Goal: Information Seeking & Learning: Learn about a topic

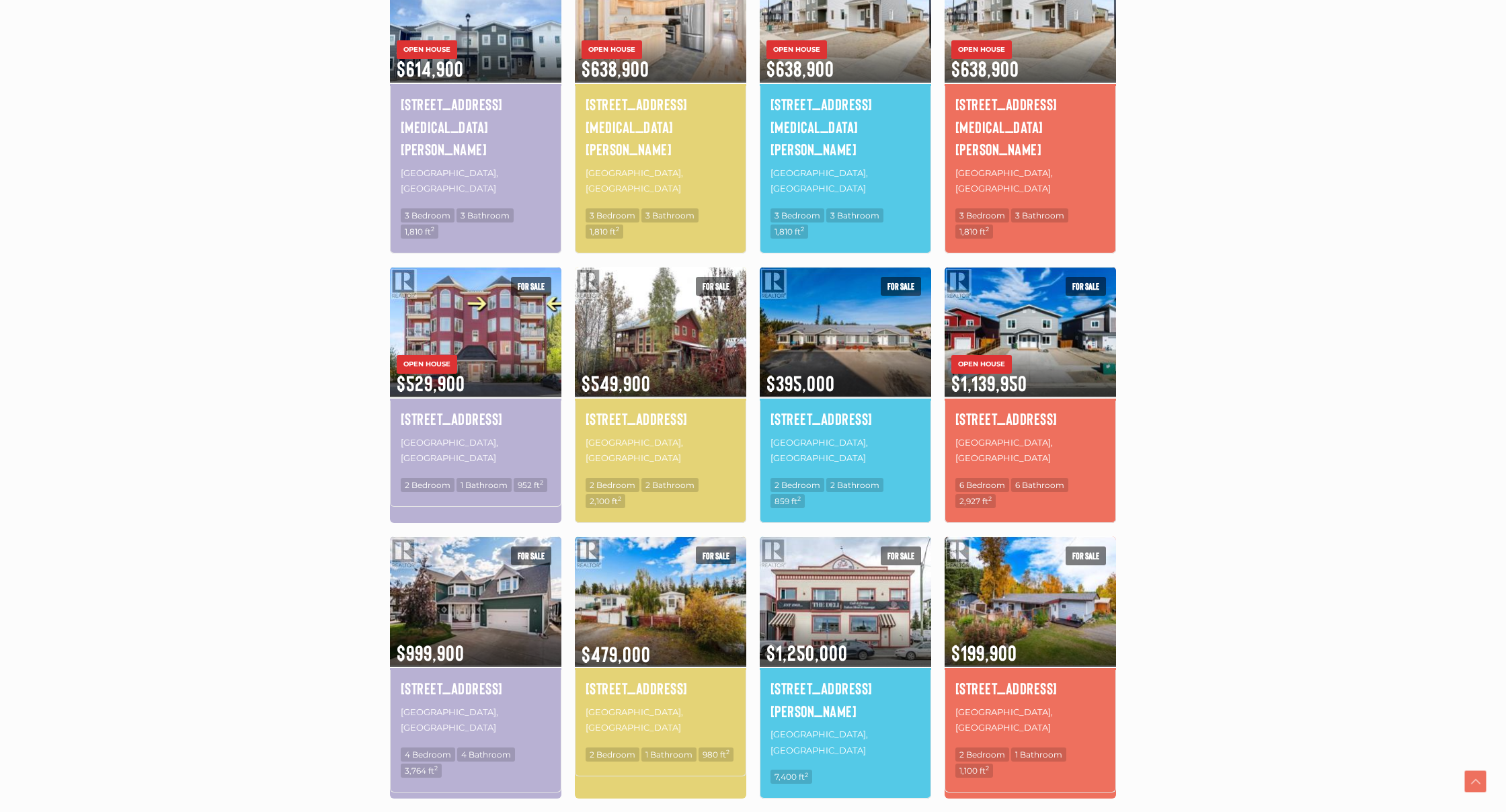
scroll to position [530, 0]
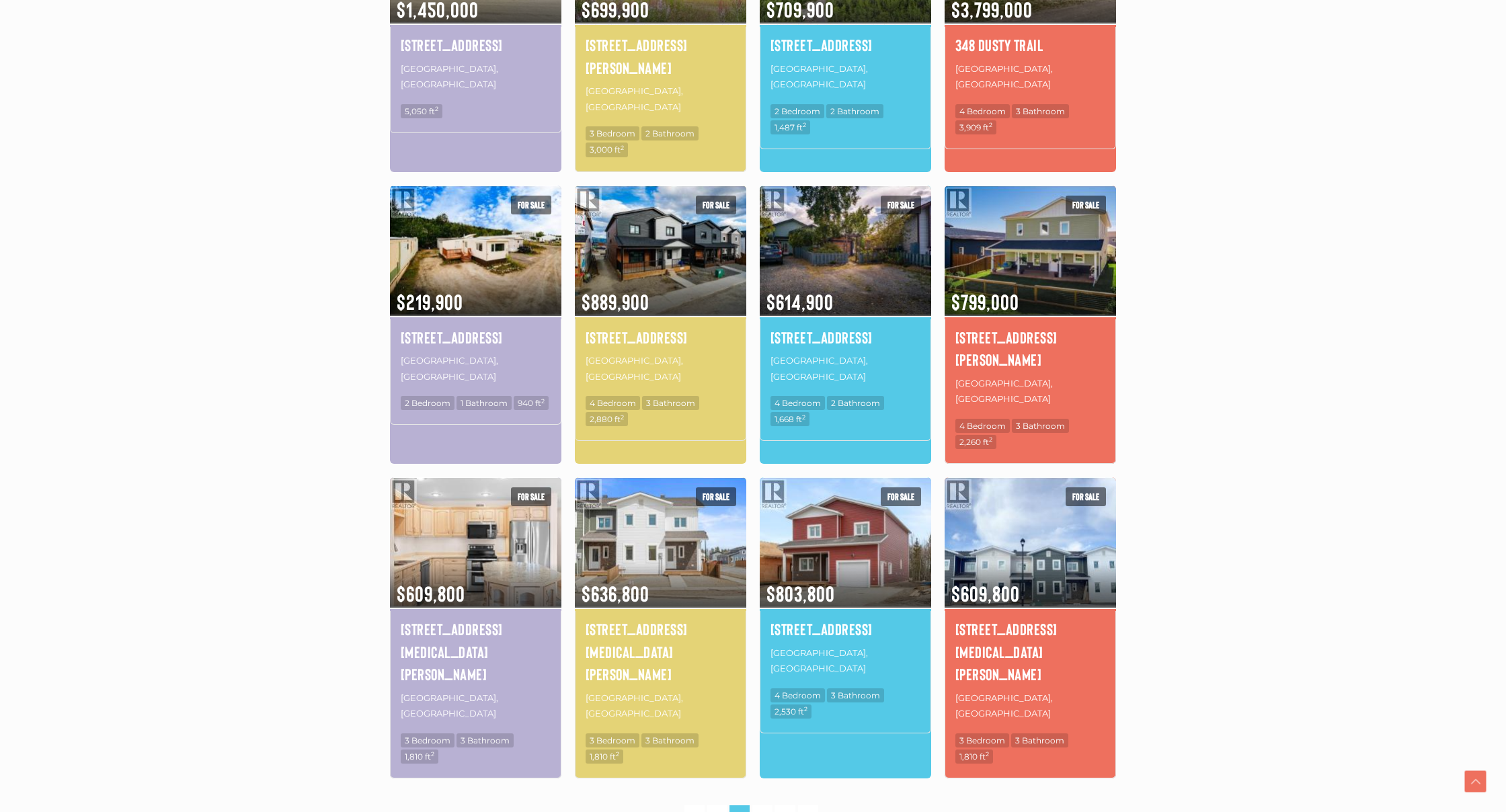
scroll to position [585, 0]
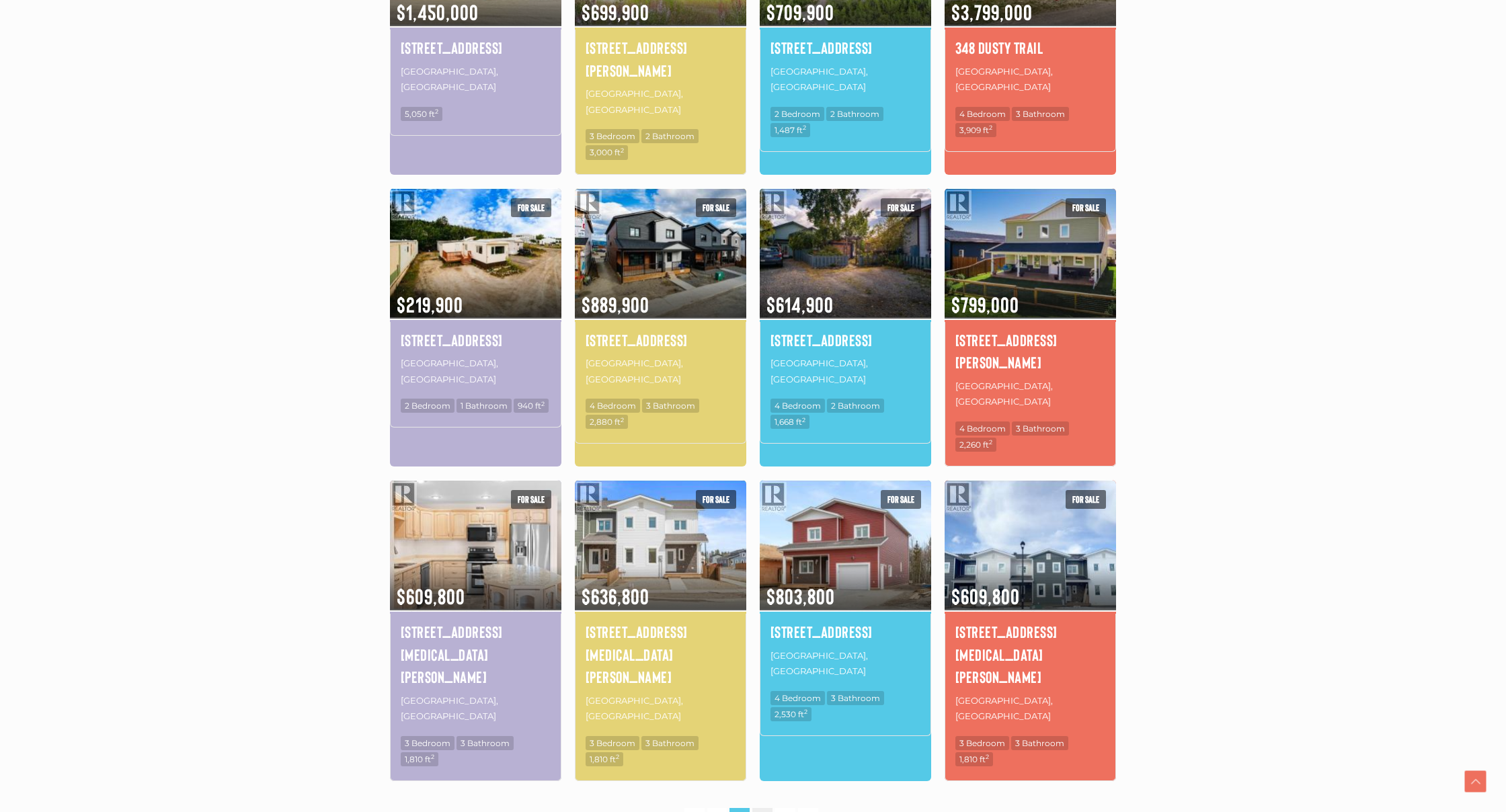
click at [759, 808] on link "3" at bounding box center [762, 820] width 21 height 24
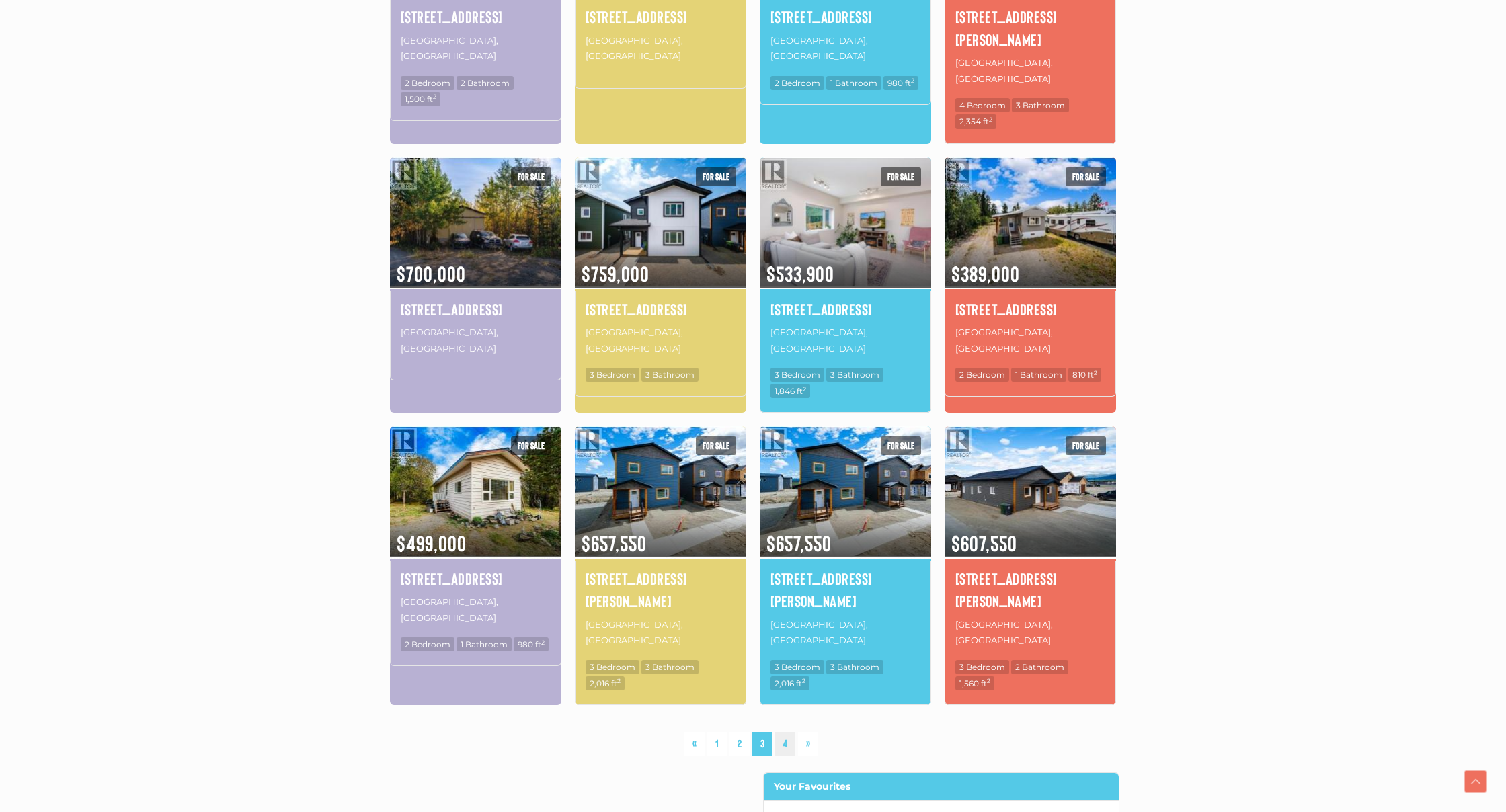
scroll to position [615, 1]
click at [788, 732] on link "4" at bounding box center [784, 743] width 21 height 24
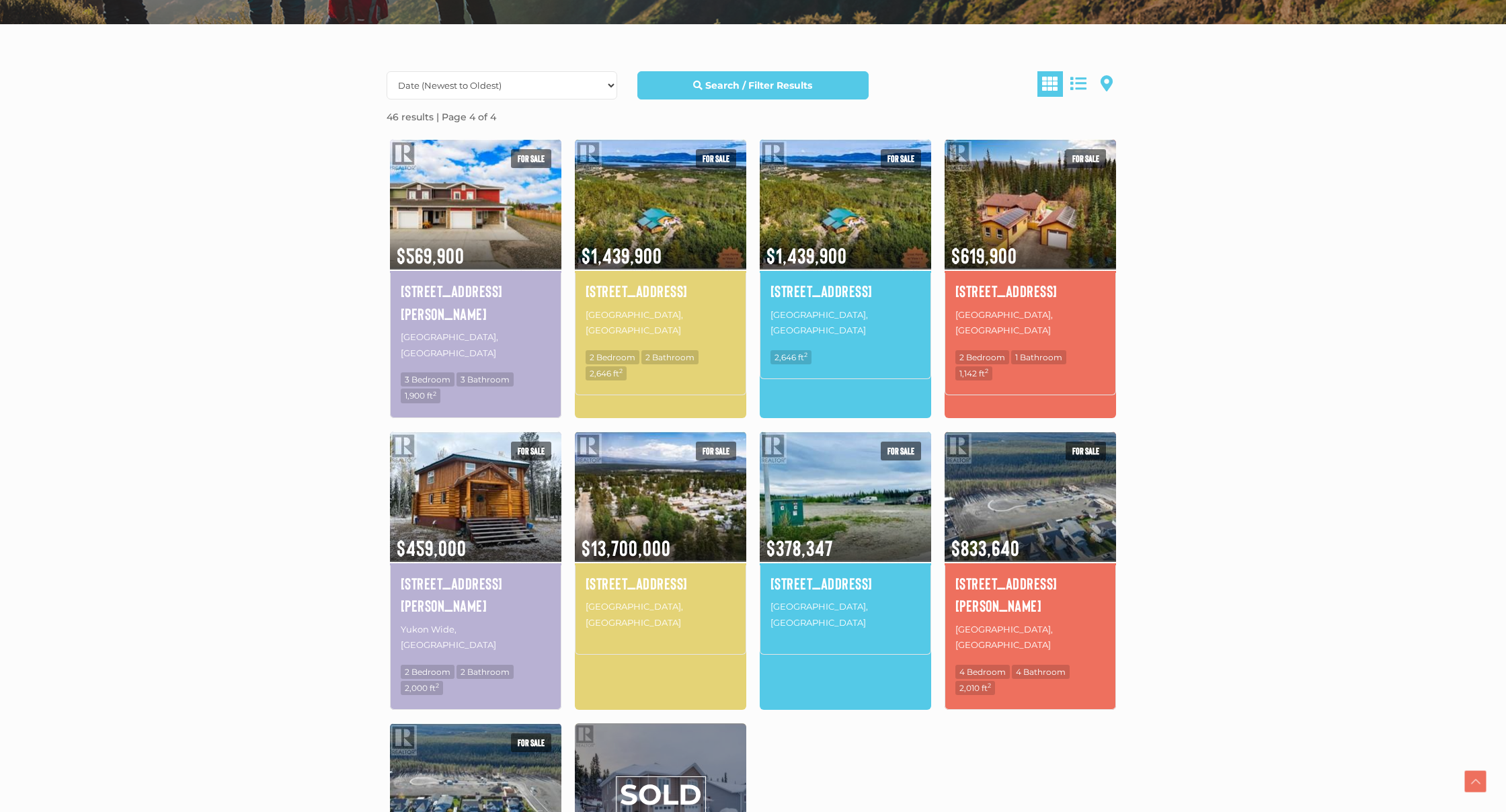
scroll to position [348, 0]
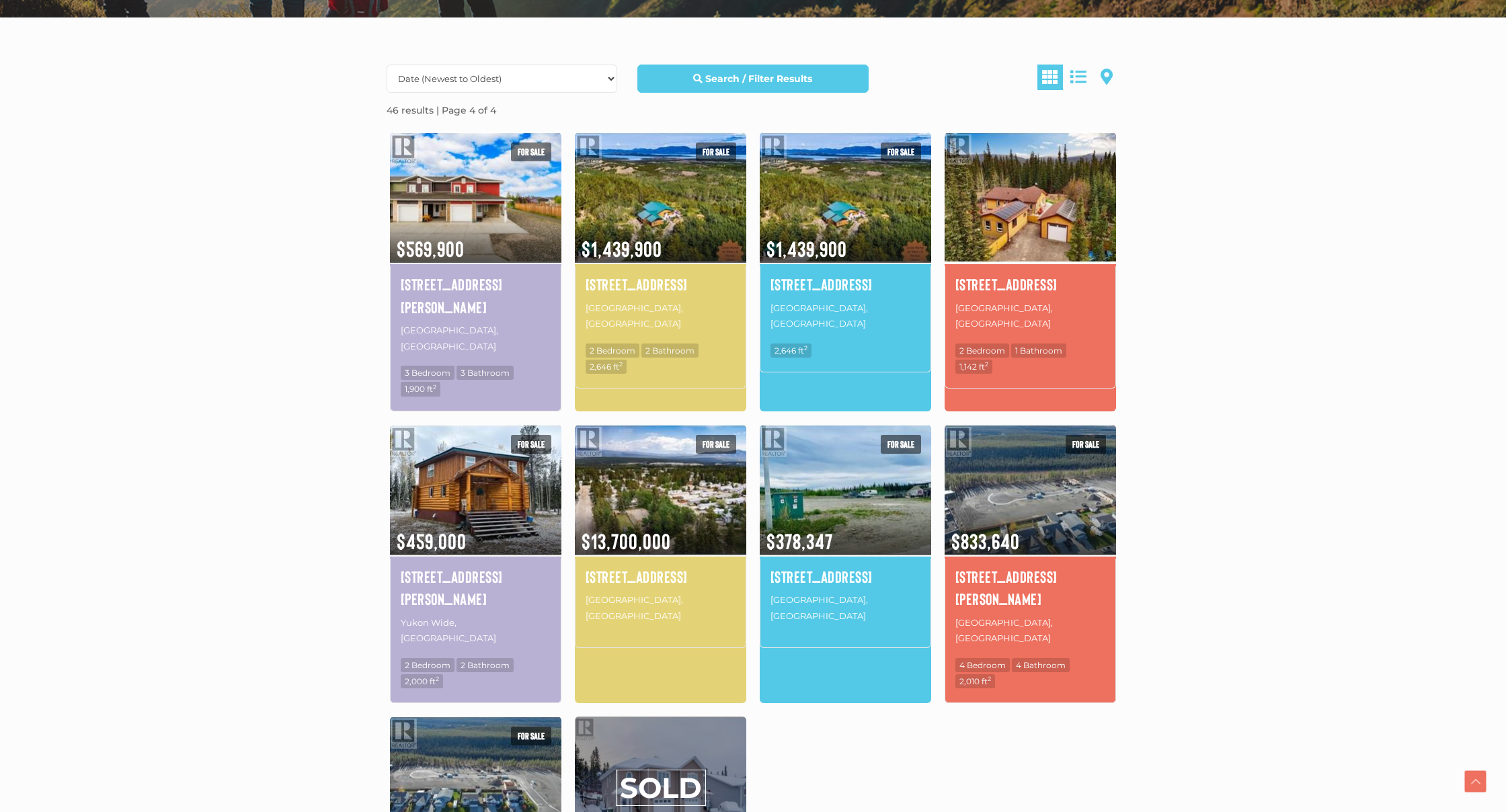
click at [1018, 238] on img at bounding box center [1030, 197] width 171 height 134
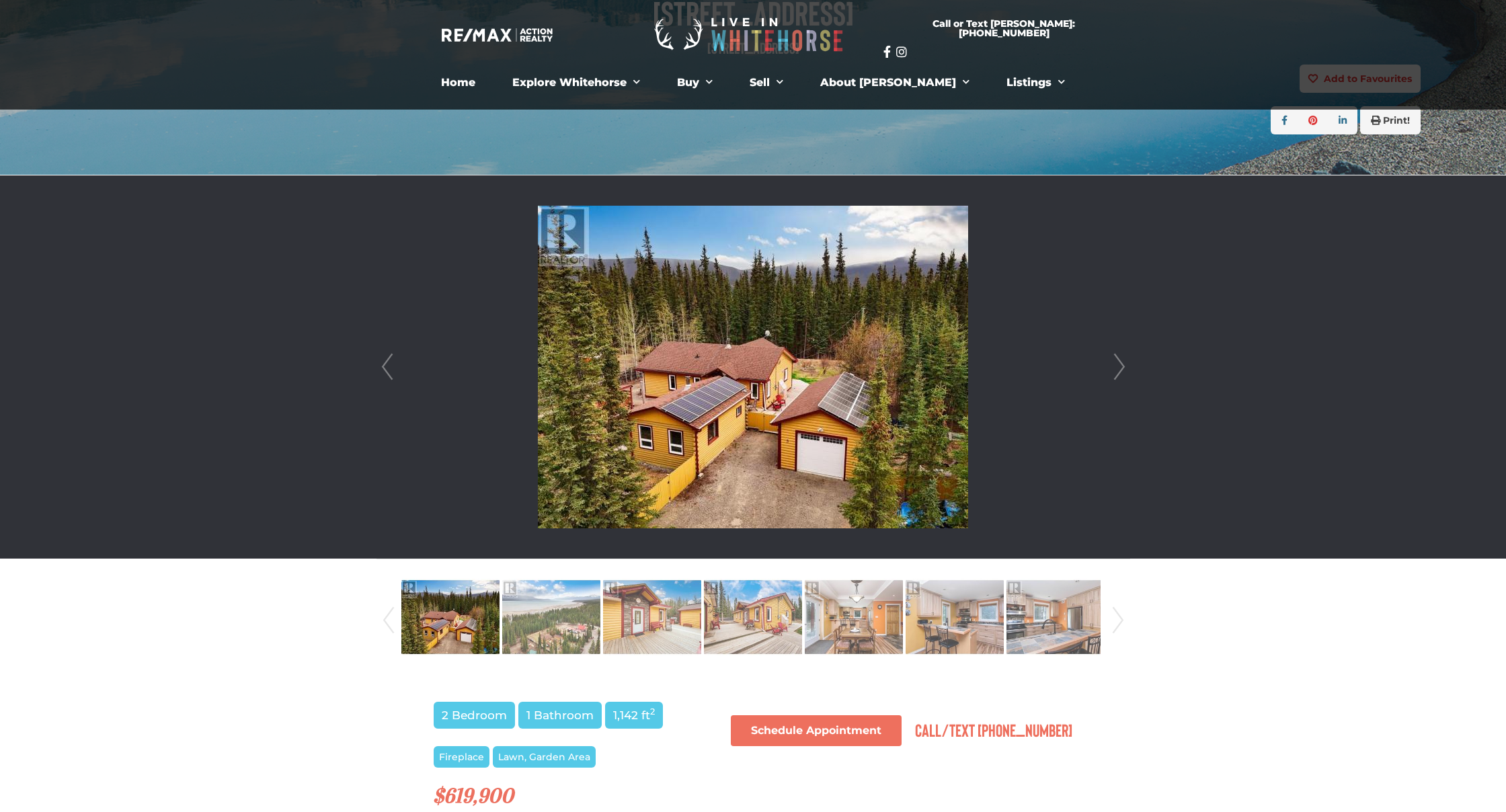
scroll to position [211, 0]
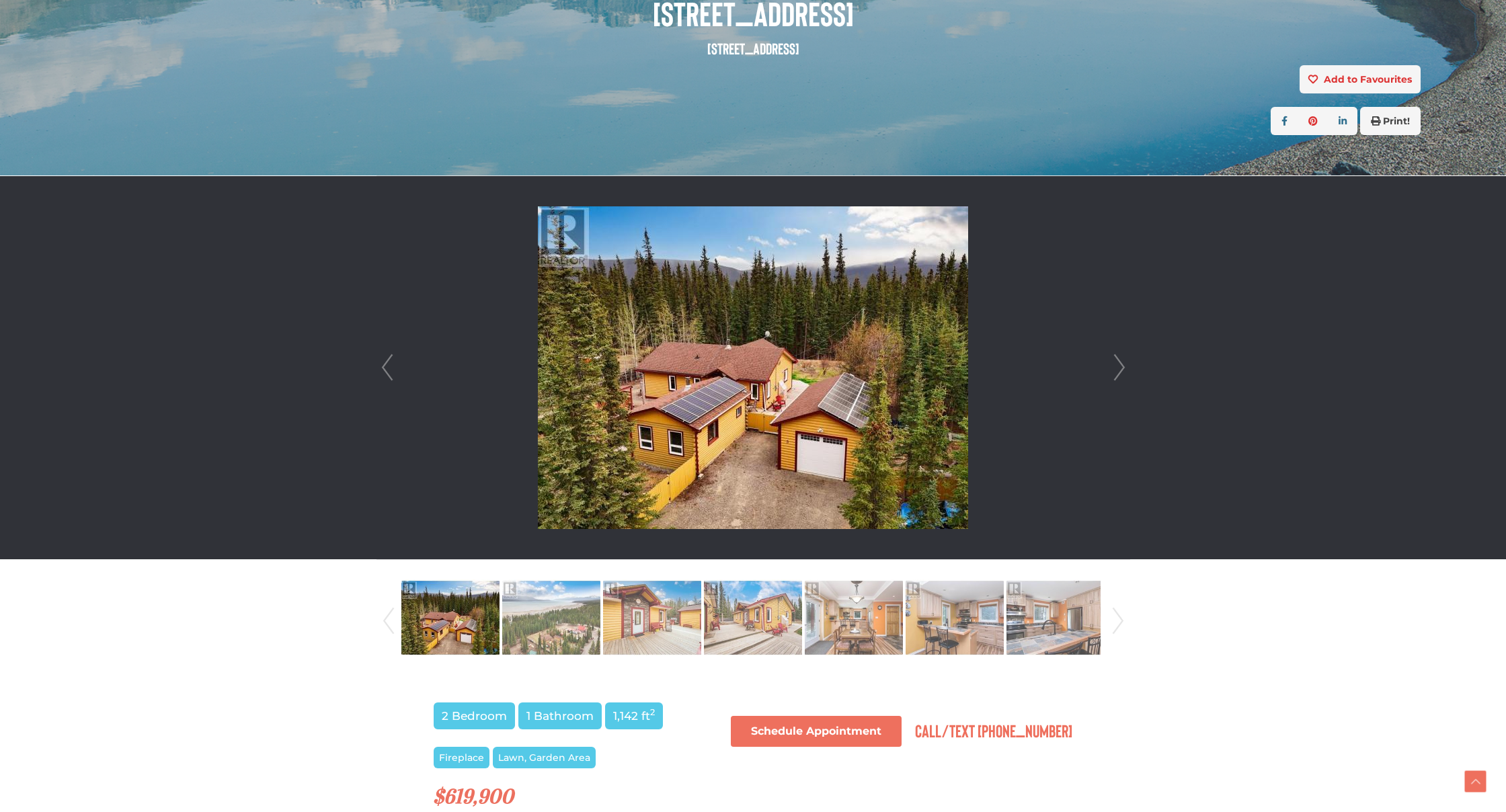
click at [1124, 371] on link "Next" at bounding box center [1119, 367] width 21 height 383
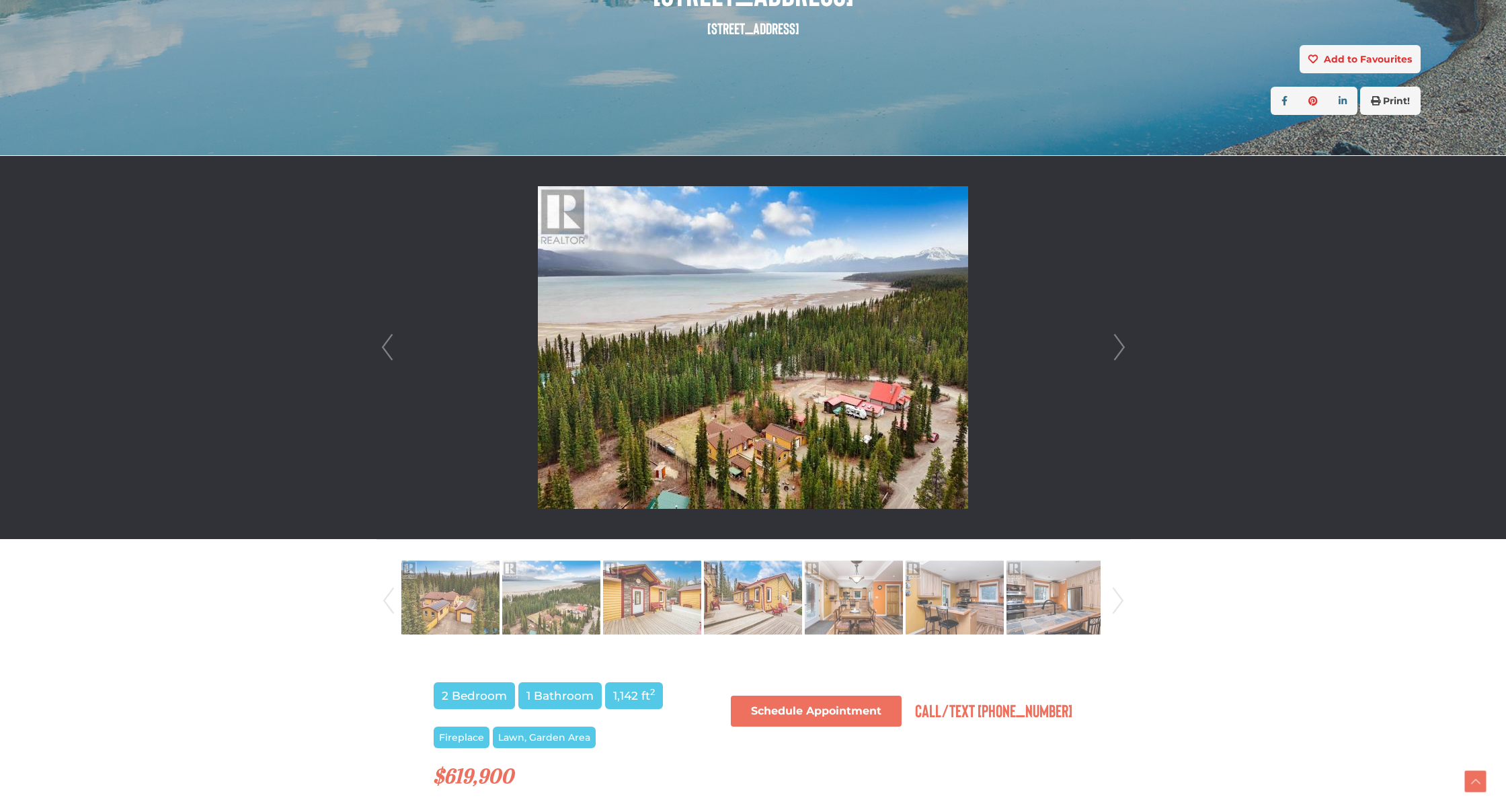
scroll to position [230, 0]
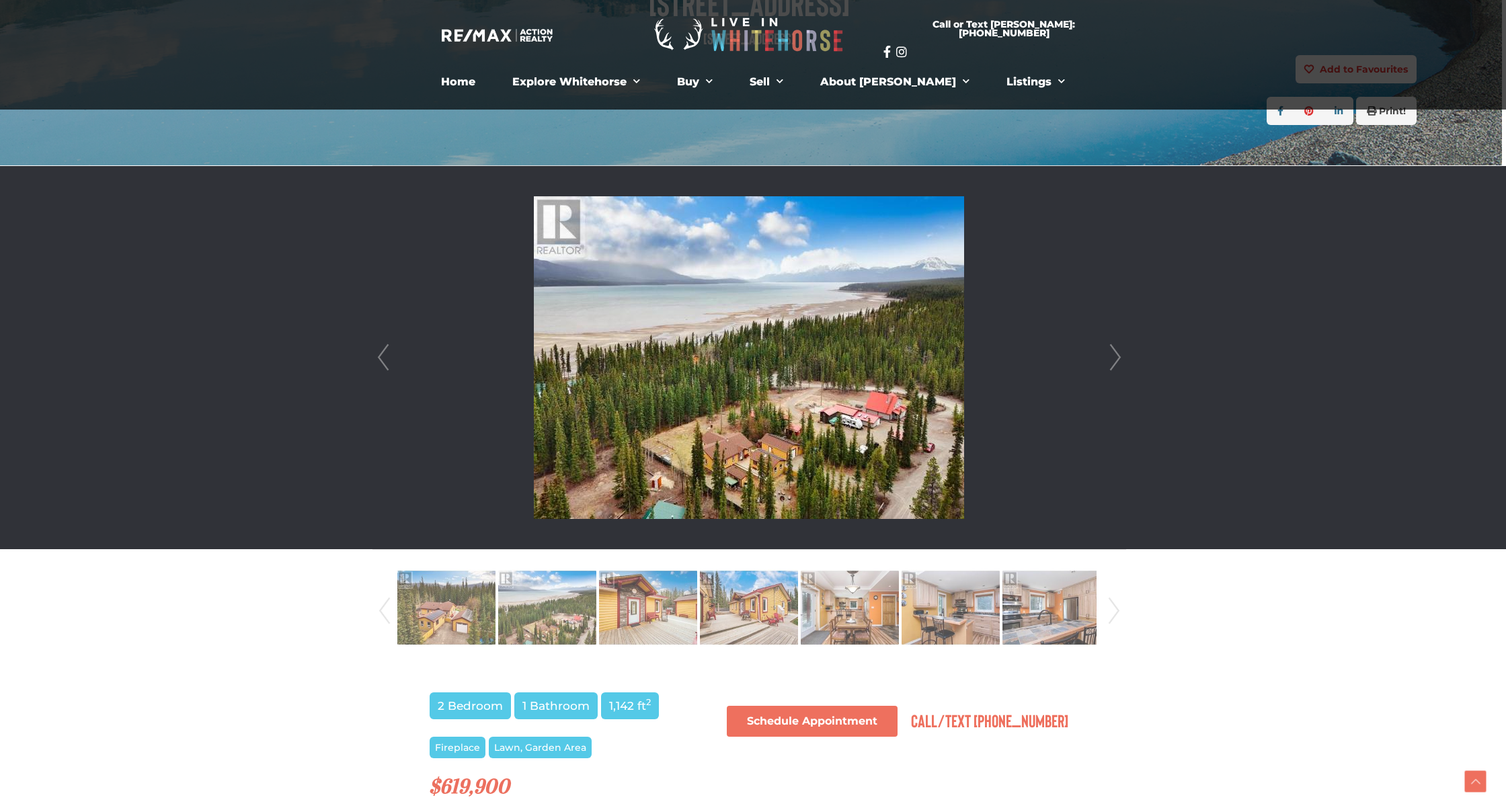
click at [1124, 371] on link "Next" at bounding box center [1115, 357] width 21 height 383
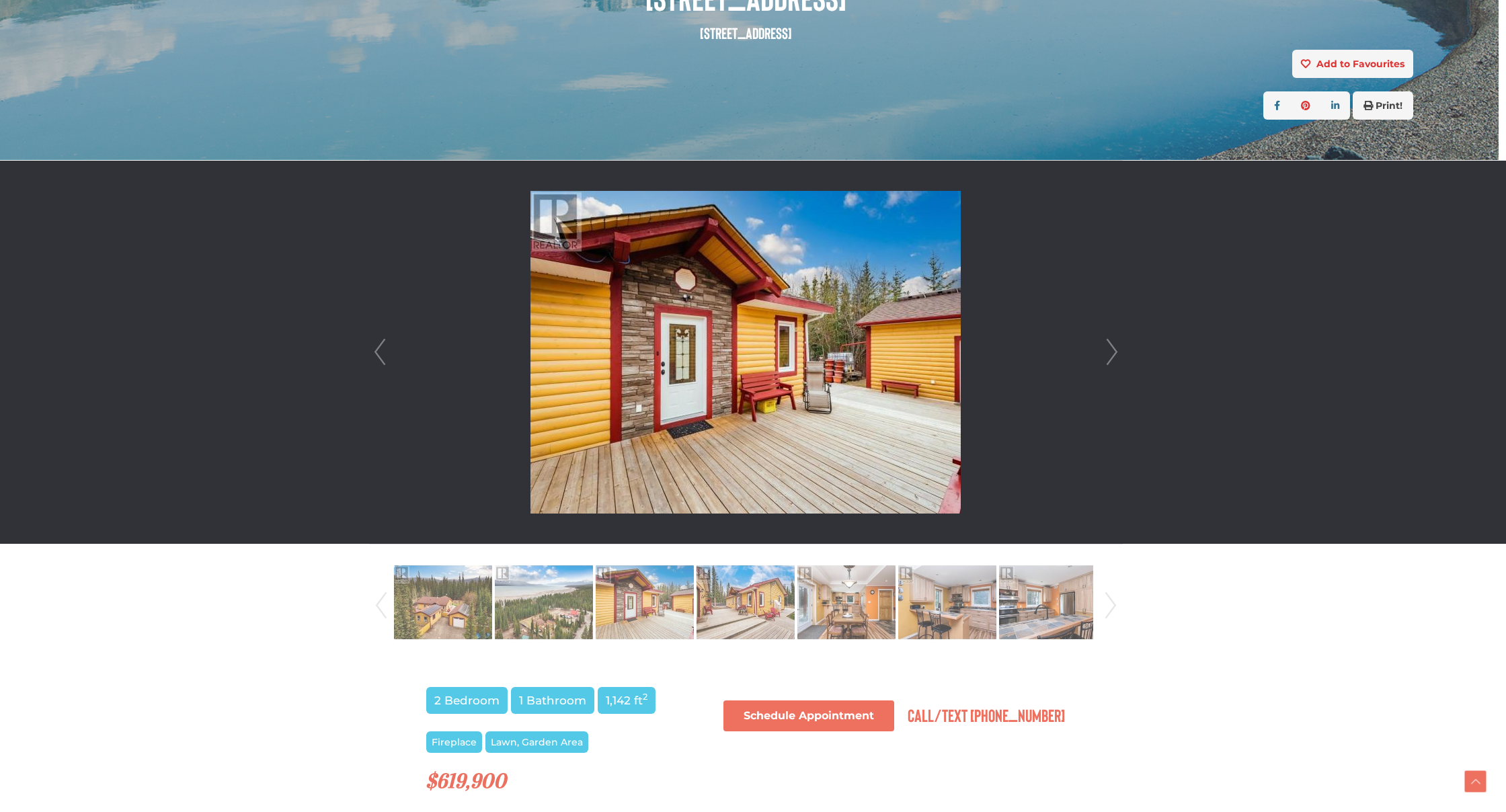
click at [1122, 371] on div at bounding box center [746, 352] width 753 height 383
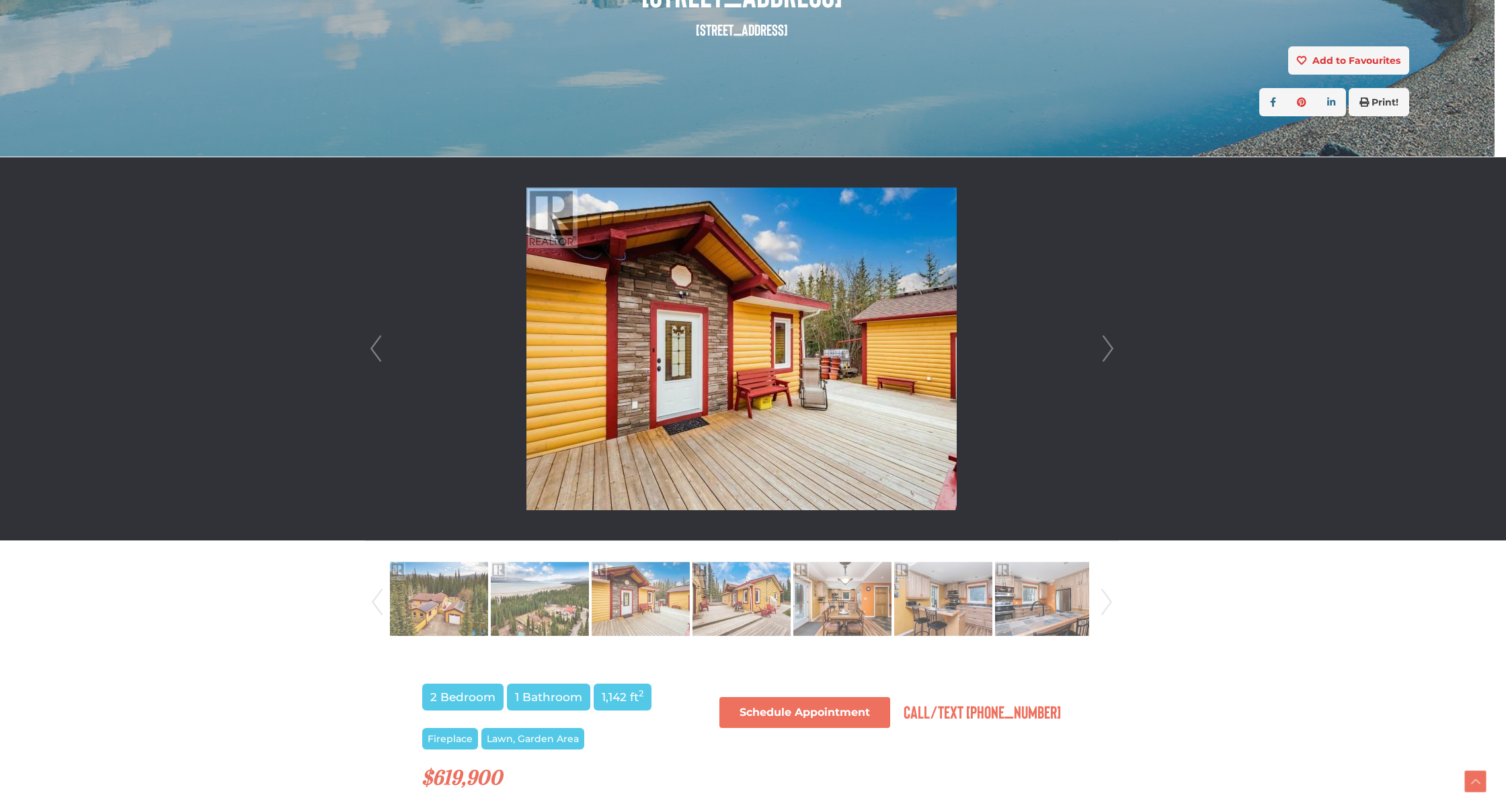
click at [1114, 360] on link "Next" at bounding box center [1107, 349] width 21 height 383
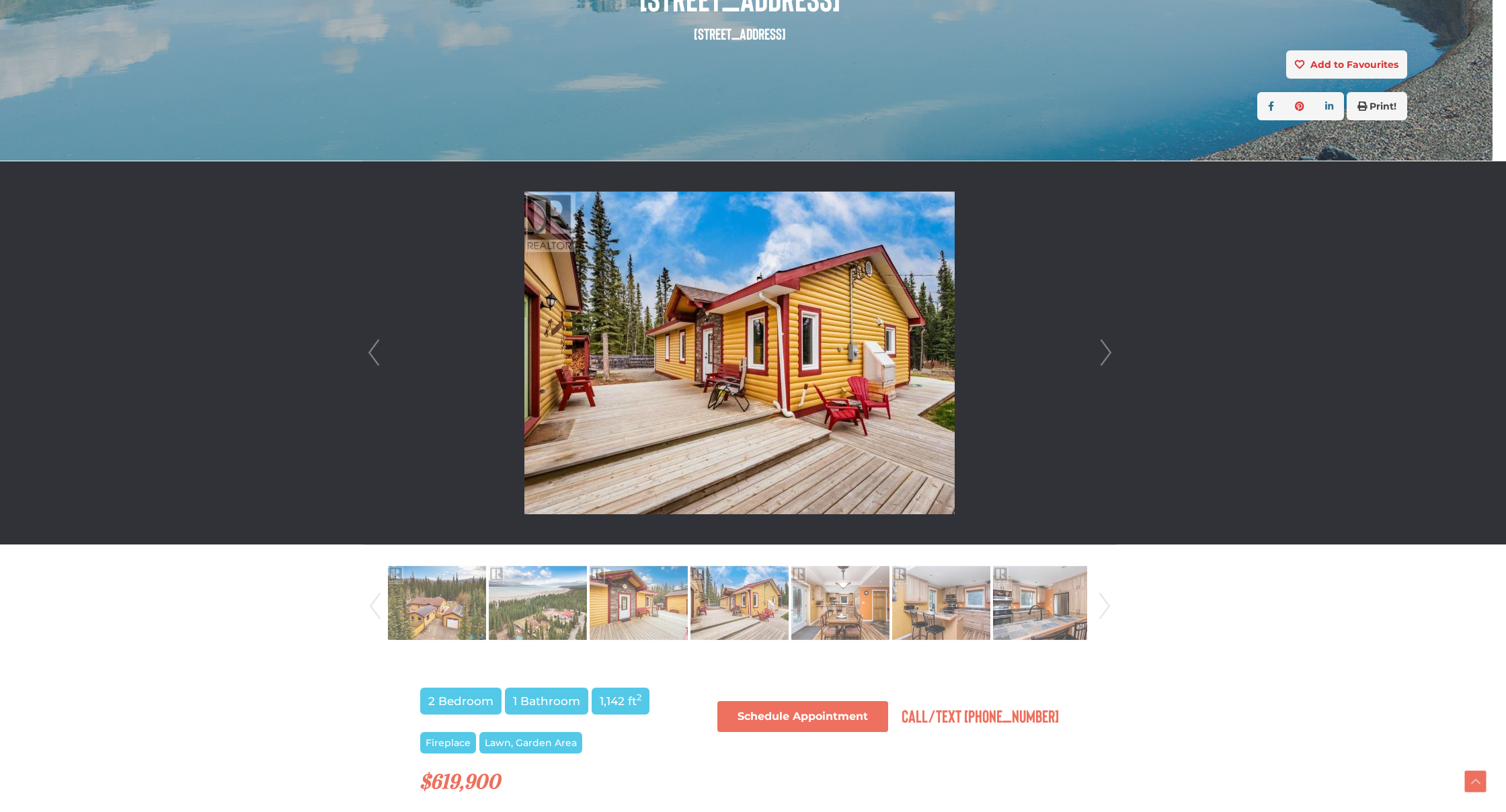
click at [1112, 360] on link "Next" at bounding box center [1105, 353] width 21 height 383
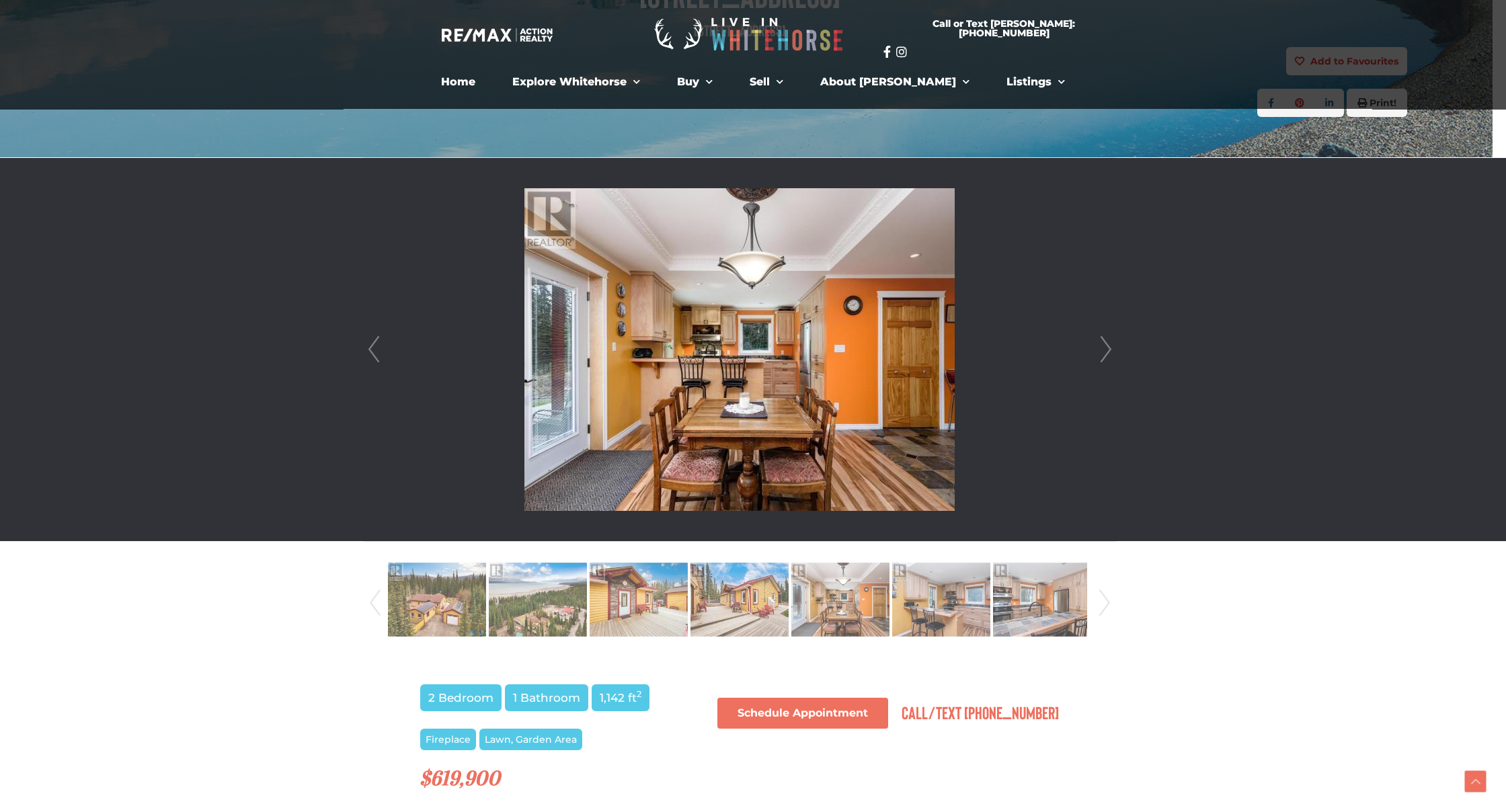
click at [1112, 360] on link "Next" at bounding box center [1105, 349] width 21 height 383
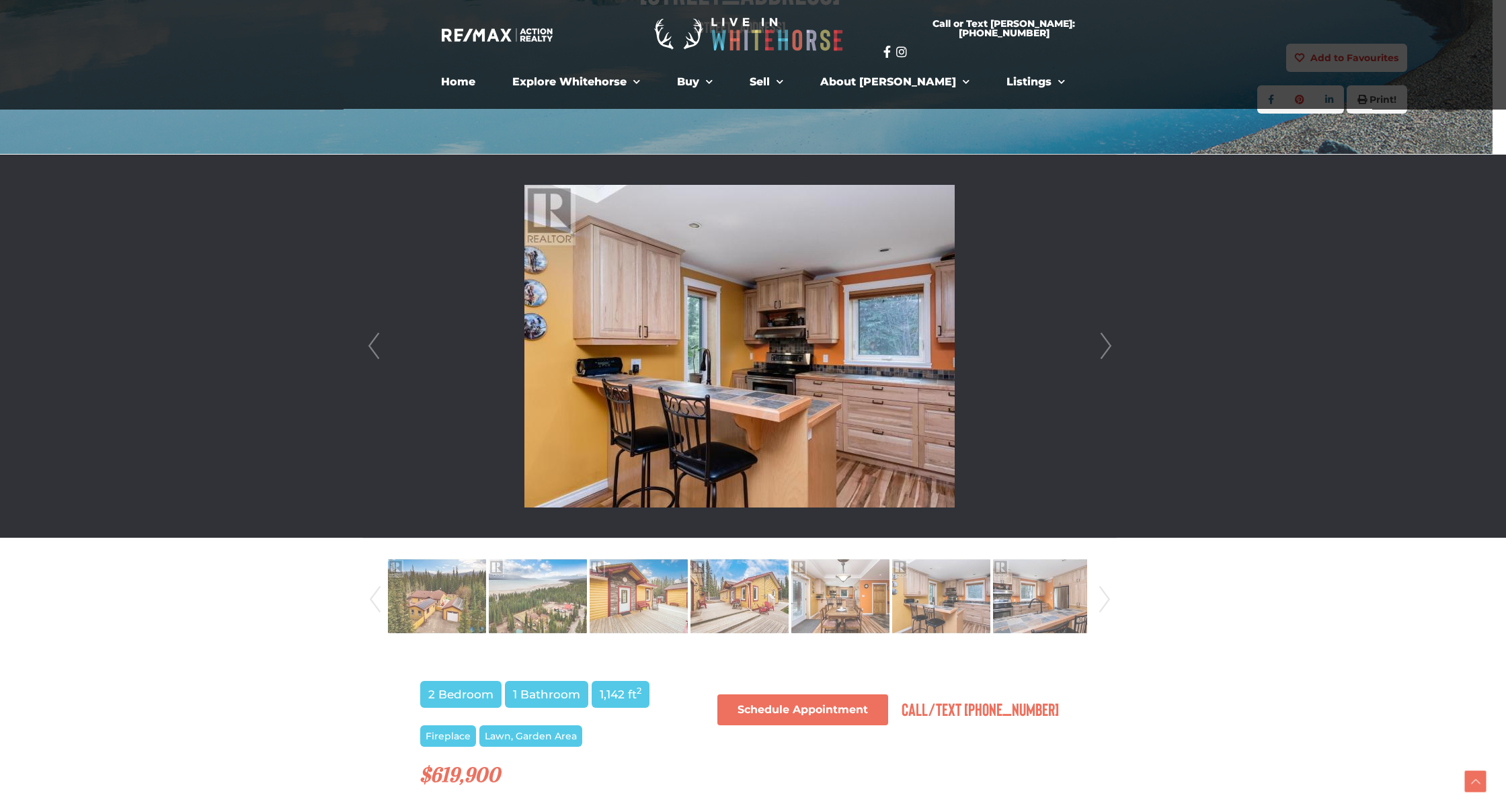
scroll to position [233, 14]
